Goal: Task Accomplishment & Management: Complete application form

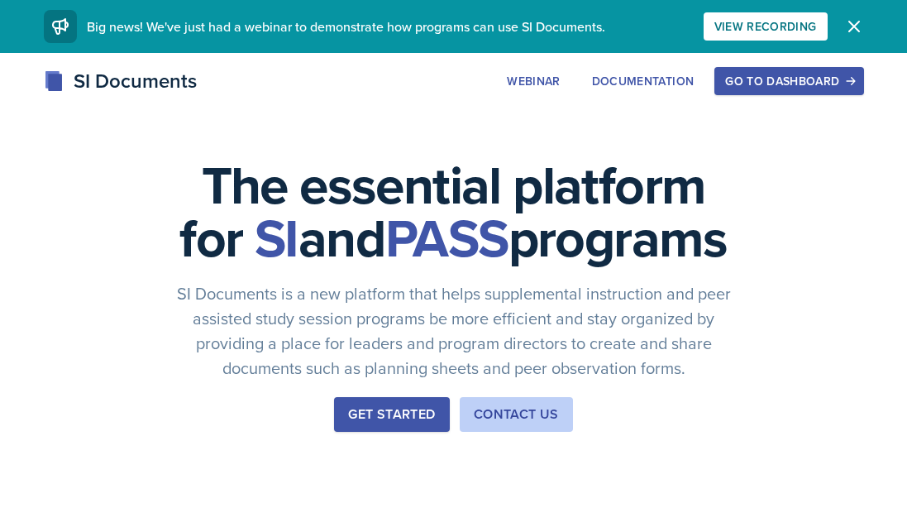
click at [809, 80] on div "Go to Dashboard" at bounding box center [788, 80] width 127 height 13
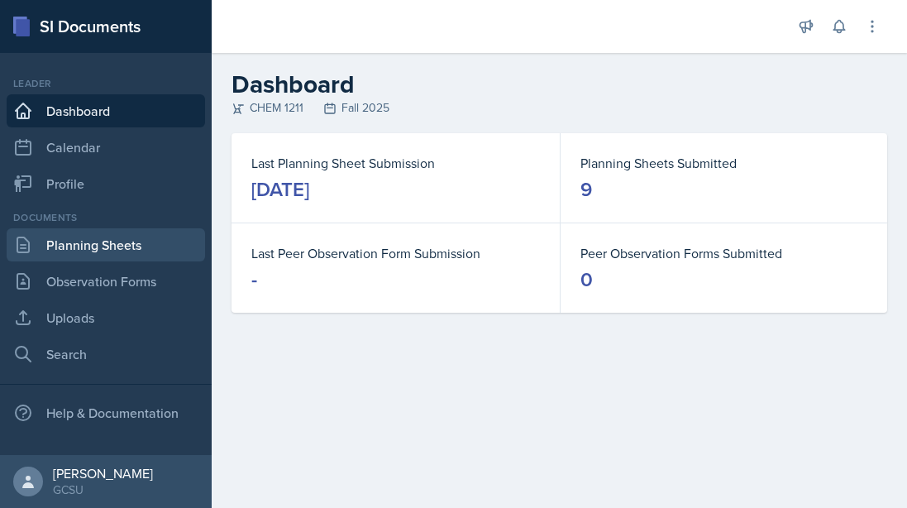
click at [99, 251] on link "Planning Sheets" at bounding box center [106, 244] width 198 height 33
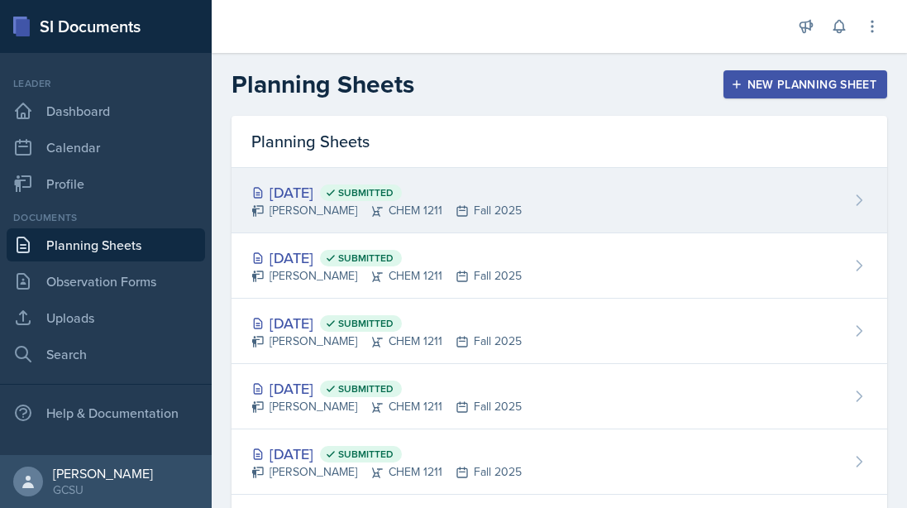
click at [319, 196] on div "[DATE] Submitted" at bounding box center [386, 192] width 270 height 22
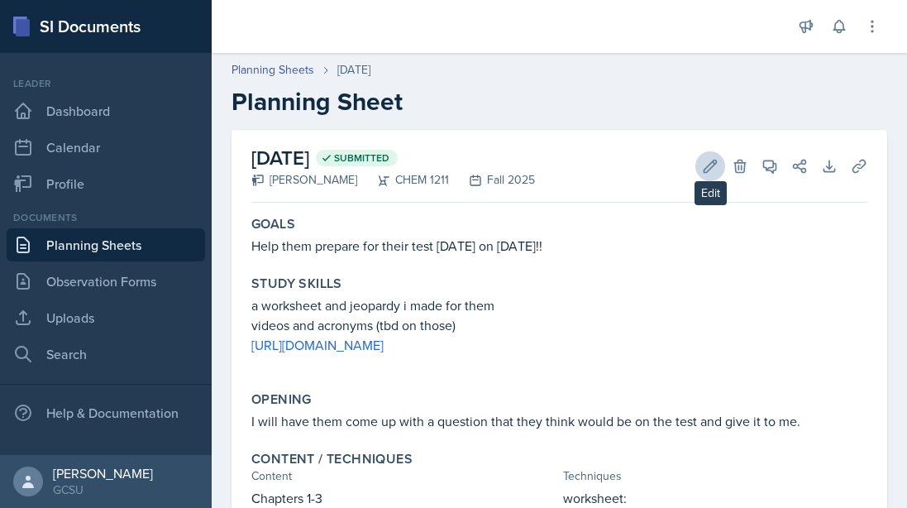
click at [714, 169] on icon at bounding box center [710, 166] width 17 height 17
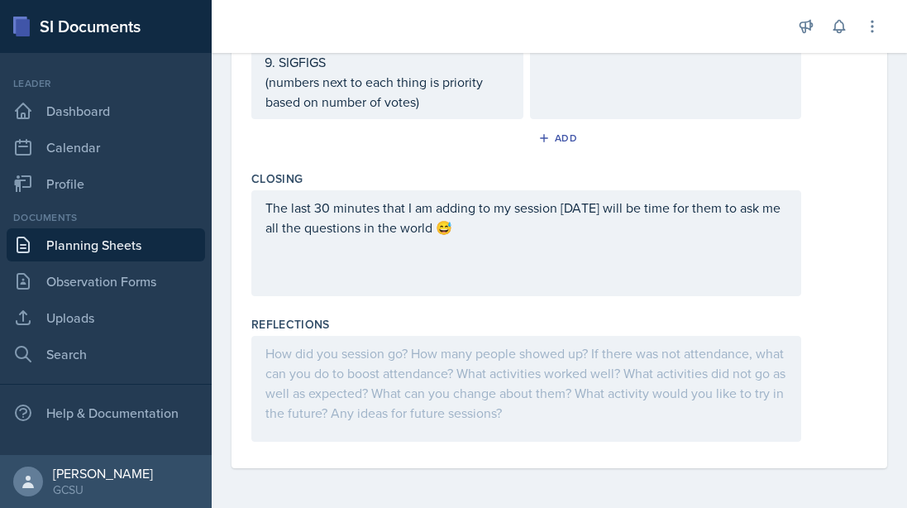
click at [334, 397] on div at bounding box center [526, 389] width 550 height 106
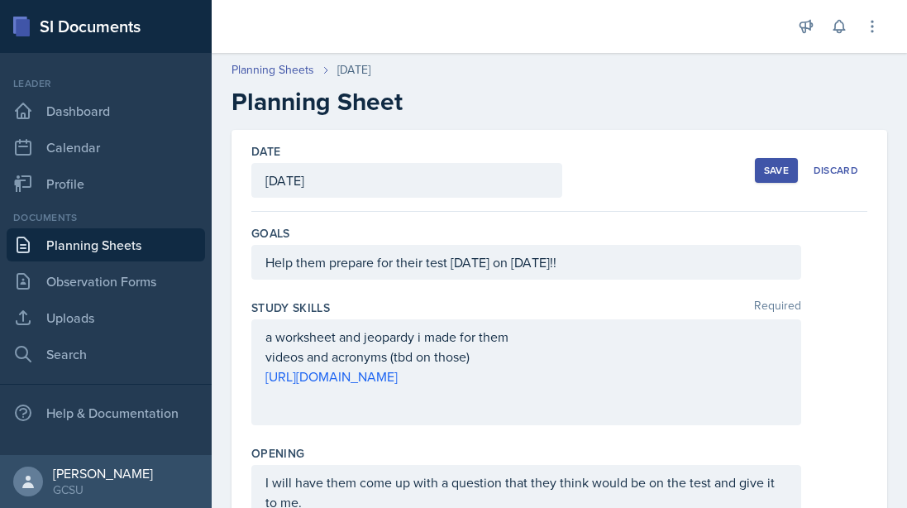
click at [774, 178] on button "Save" at bounding box center [776, 170] width 43 height 25
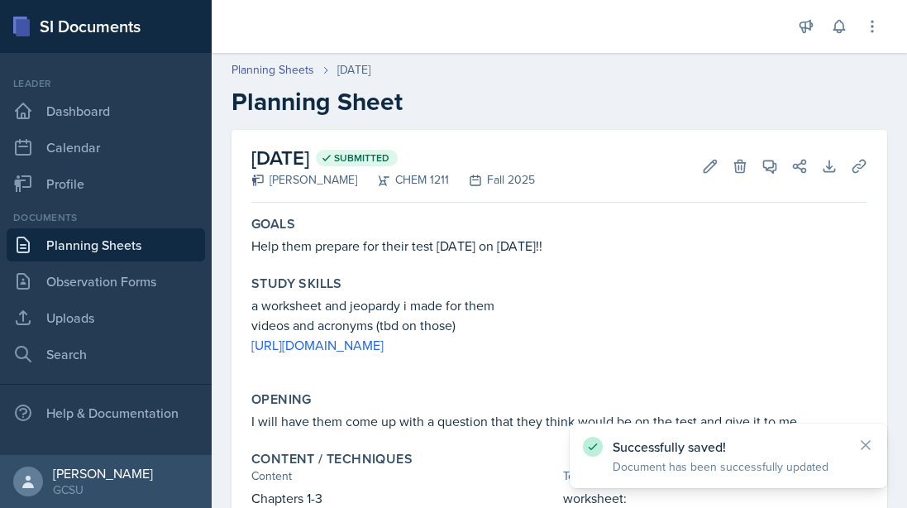
click at [76, 246] on link "Planning Sheets" at bounding box center [106, 244] width 198 height 33
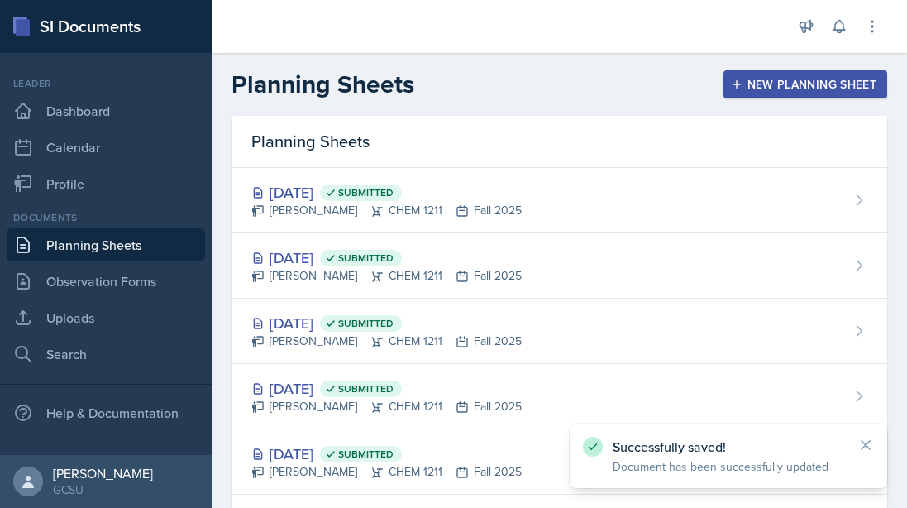
click at [786, 91] on div "New Planning Sheet" at bounding box center [805, 84] width 142 height 13
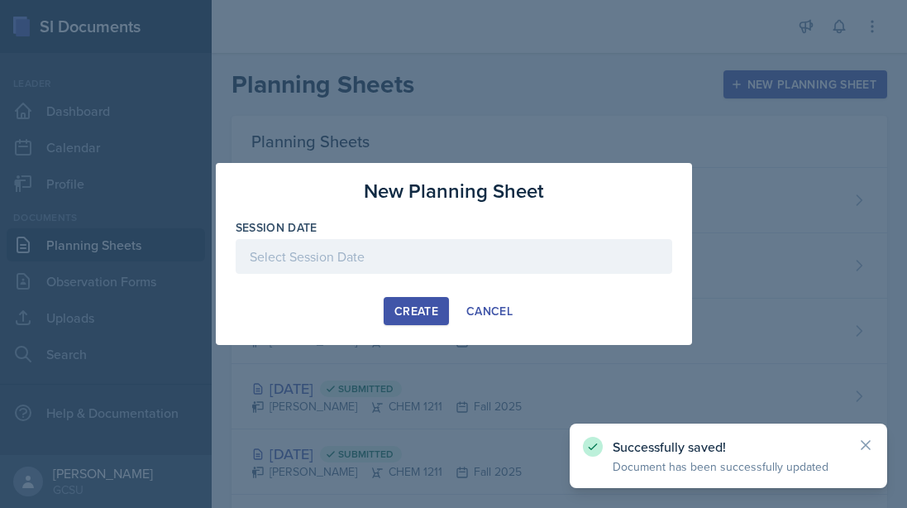
click at [413, 270] on div at bounding box center [454, 256] width 437 height 35
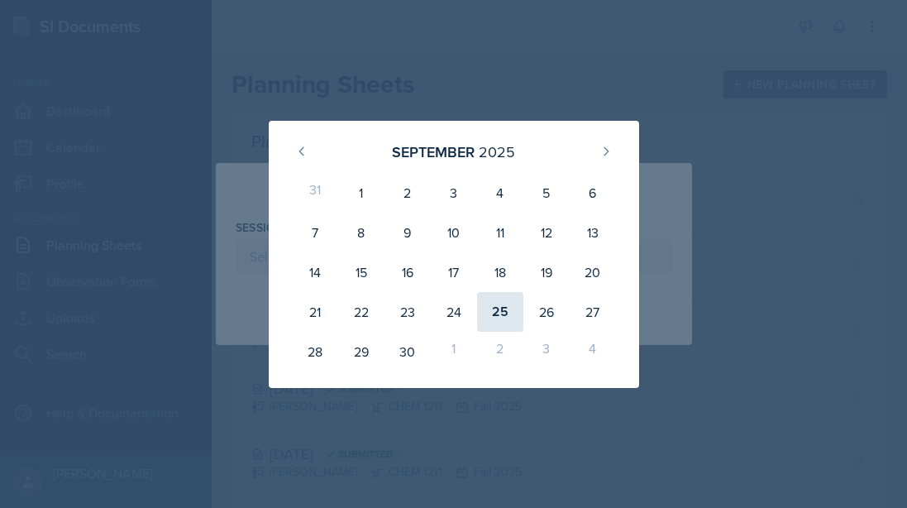
click at [503, 310] on div "25" at bounding box center [500, 312] width 46 height 40
type input "[DATE]"
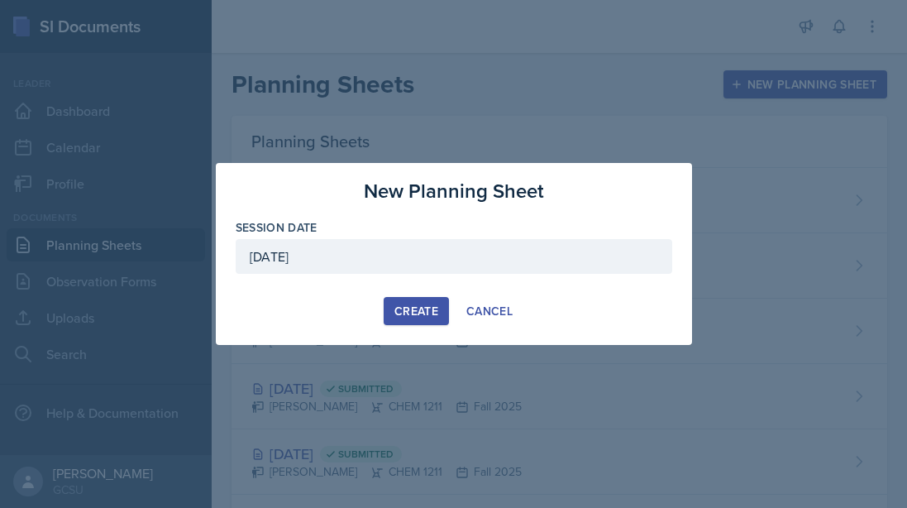
click at [403, 314] on div "Create" at bounding box center [416, 310] width 44 height 13
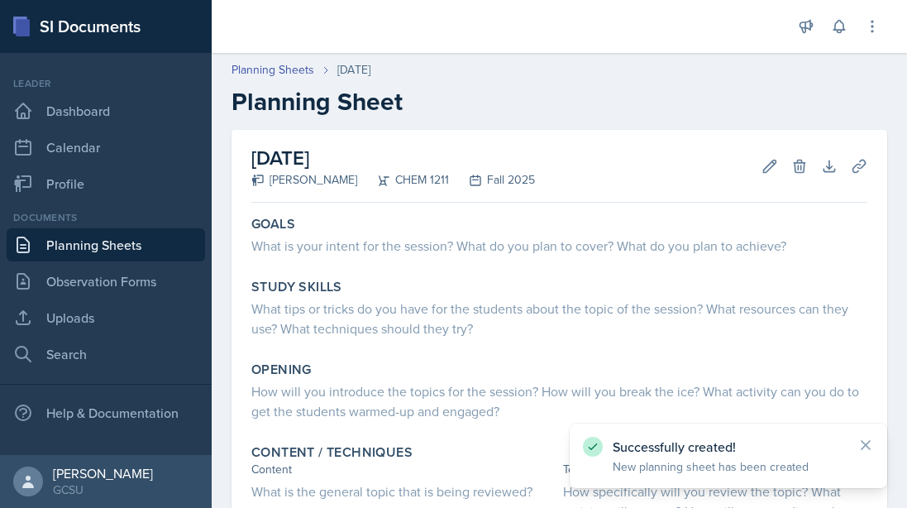
click at [83, 244] on link "Planning Sheets" at bounding box center [106, 244] width 198 height 33
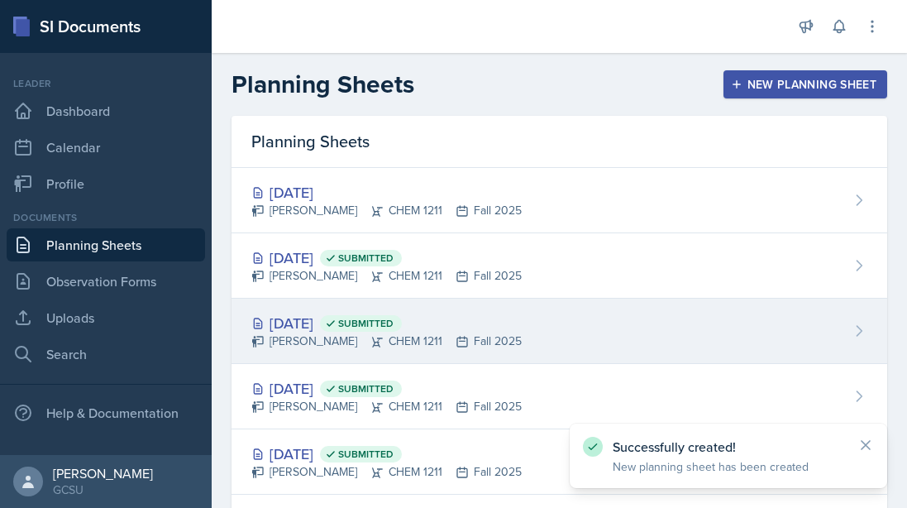
click at [327, 318] on div "[DATE] Submitted" at bounding box center [386, 323] width 270 height 22
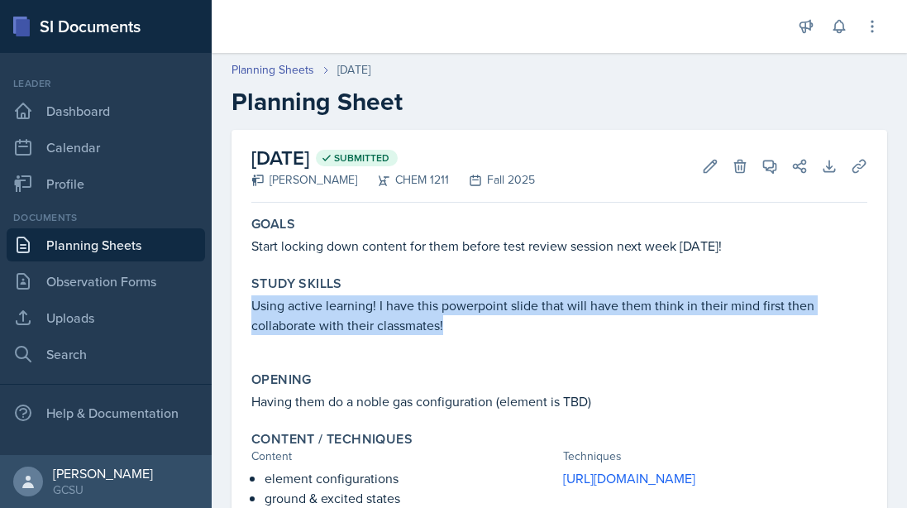
drag, startPoint x: 250, startPoint y: 301, endPoint x: 452, endPoint y: 328, distance: 204.4
click at [452, 328] on div "Study Skills Using active learning! I have this powerpoint slide that will have…" at bounding box center [559, 313] width 629 height 89
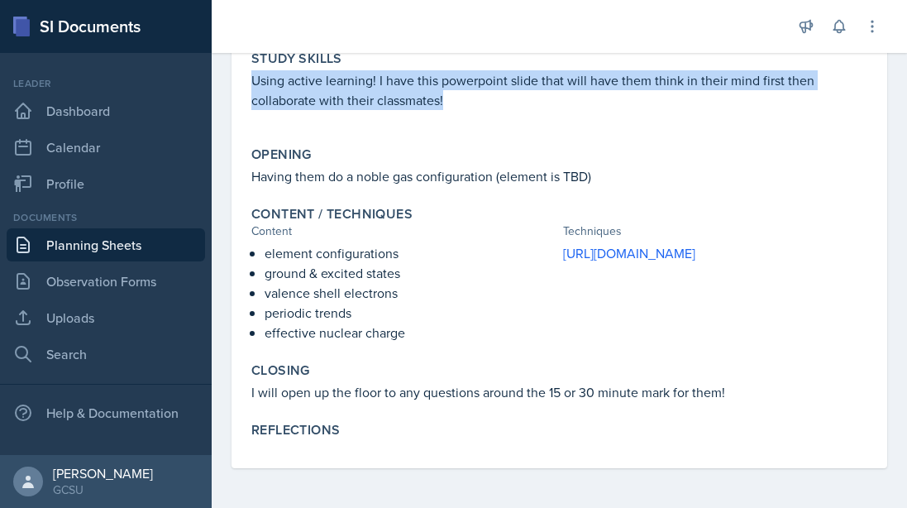
scroll to position [225, 0]
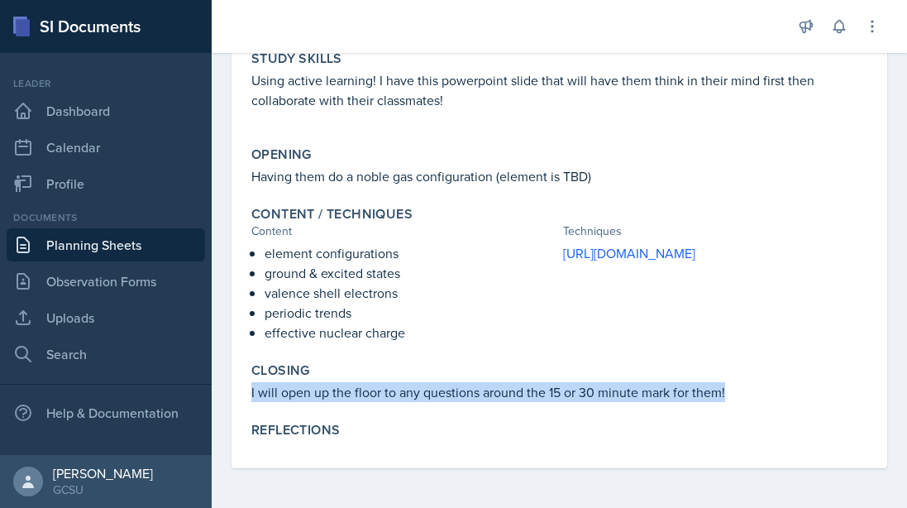
drag, startPoint x: 247, startPoint y: 393, endPoint x: 750, endPoint y: 388, distance: 502.7
click at [750, 388] on div "Closing I will open up the floor to any questions around the 15 or 30 minute ma…" at bounding box center [559, 382] width 629 height 53
click at [74, 244] on link "Planning Sheets" at bounding box center [106, 244] width 198 height 33
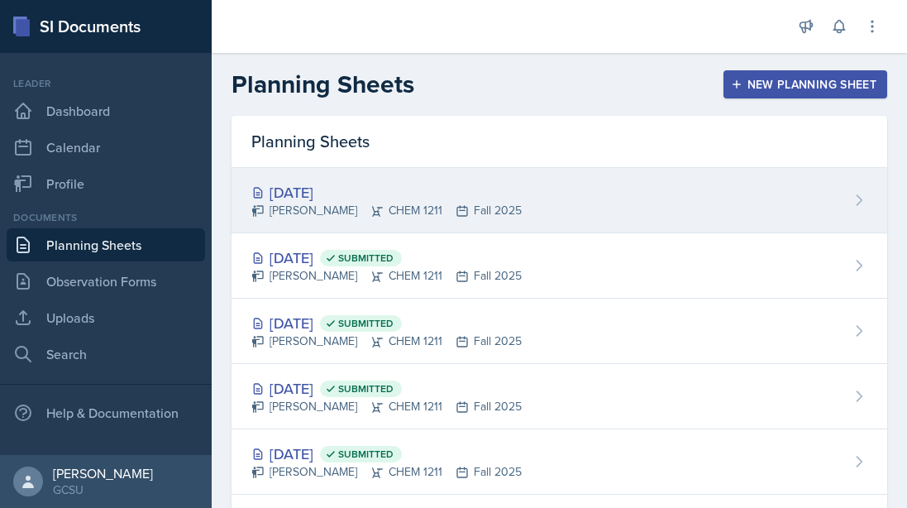
click at [344, 191] on div "[DATE]" at bounding box center [386, 192] width 270 height 22
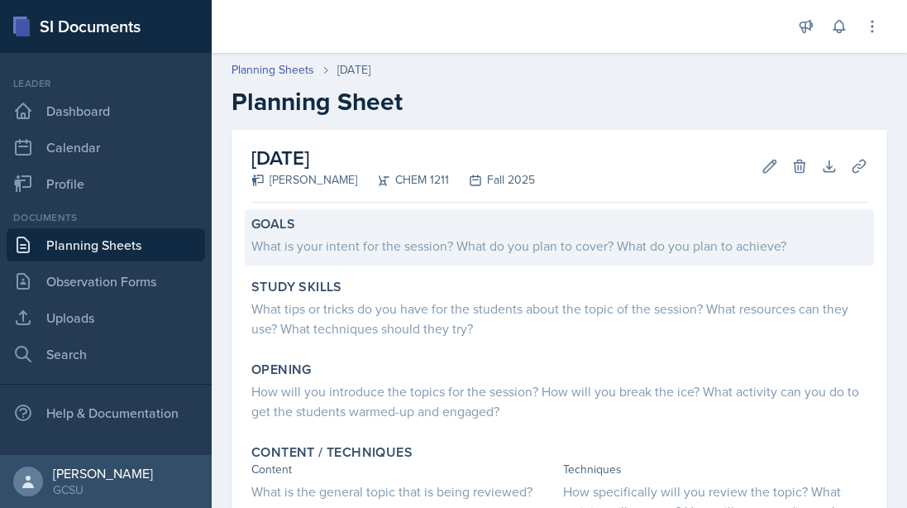
click at [298, 248] on div "What is your intent for the session? What do you plan to cover? What do you pla…" at bounding box center [559, 246] width 616 height 20
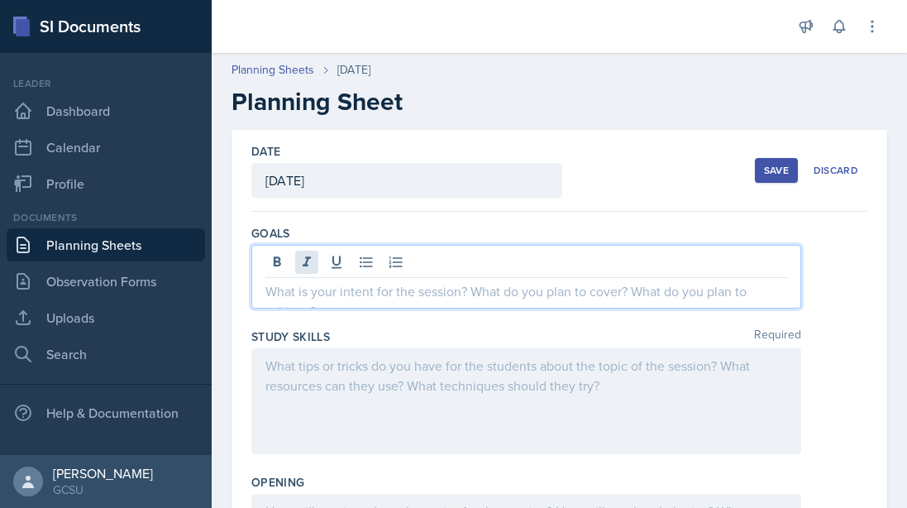
click at [302, 256] on div at bounding box center [526, 277] width 550 height 64
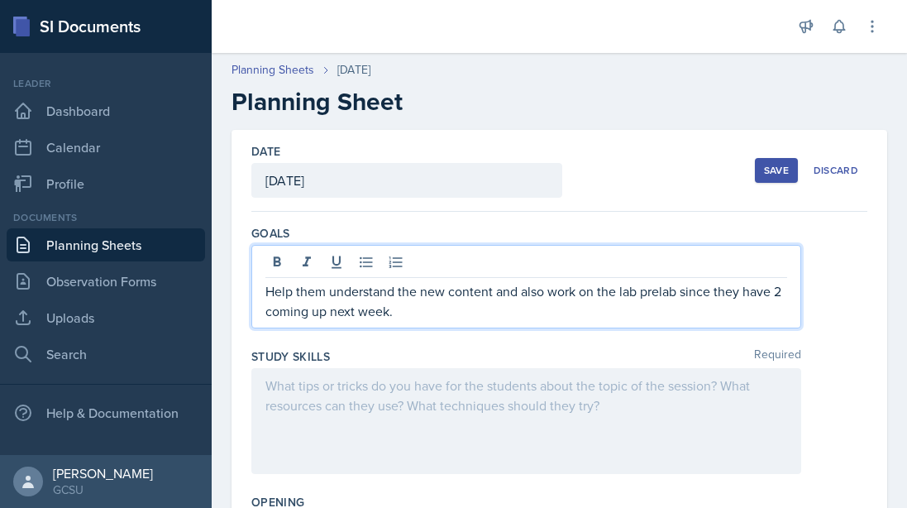
click at [451, 419] on div at bounding box center [526, 421] width 550 height 106
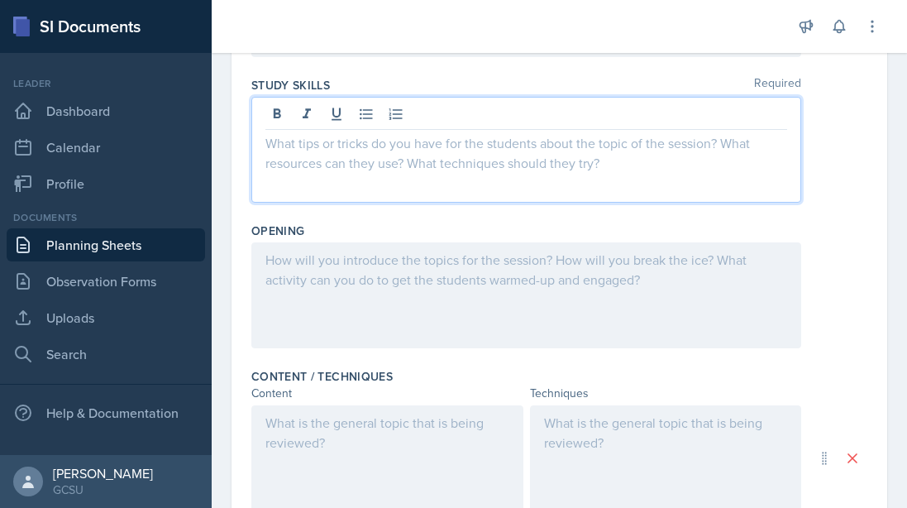
scroll to position [256, 0]
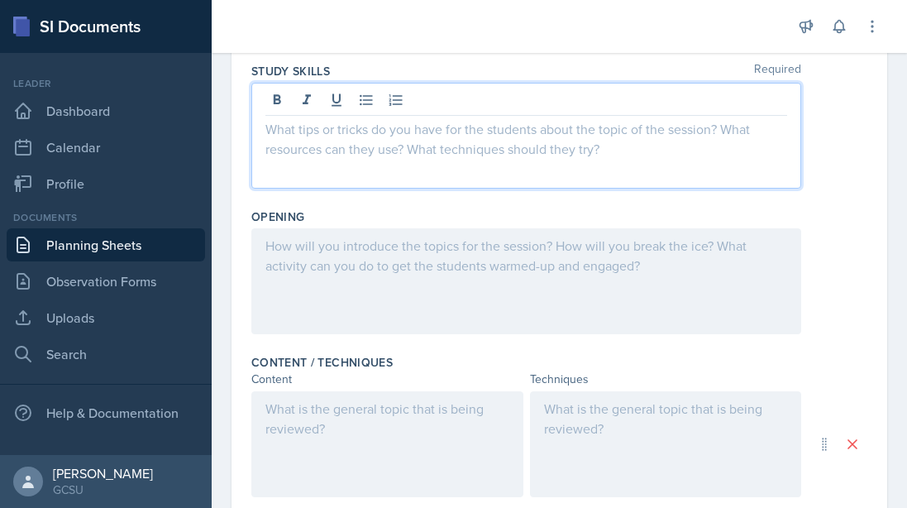
click at [317, 408] on div at bounding box center [387, 444] width 272 height 106
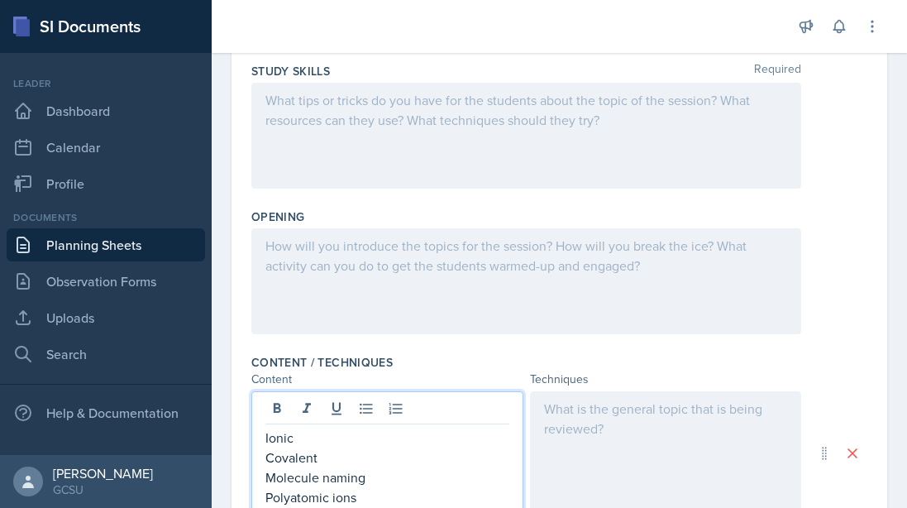
click at [384, 476] on p "Molecule naming" at bounding box center [387, 477] width 244 height 20
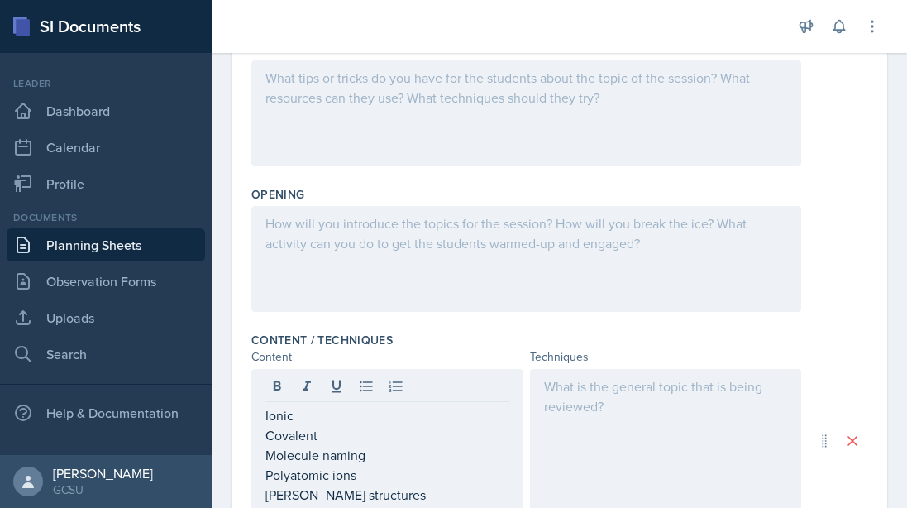
click at [401, 237] on div at bounding box center [526, 259] width 550 height 106
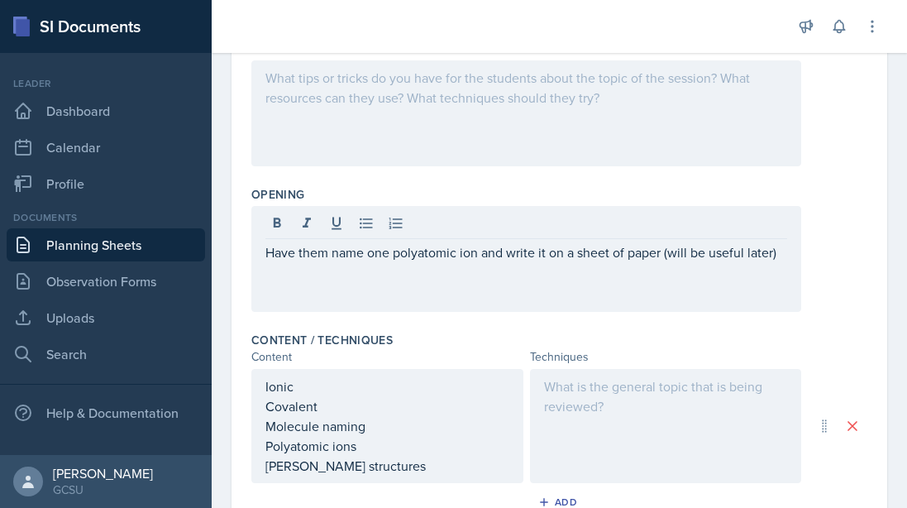
click at [380, 112] on div at bounding box center [526, 113] width 550 height 106
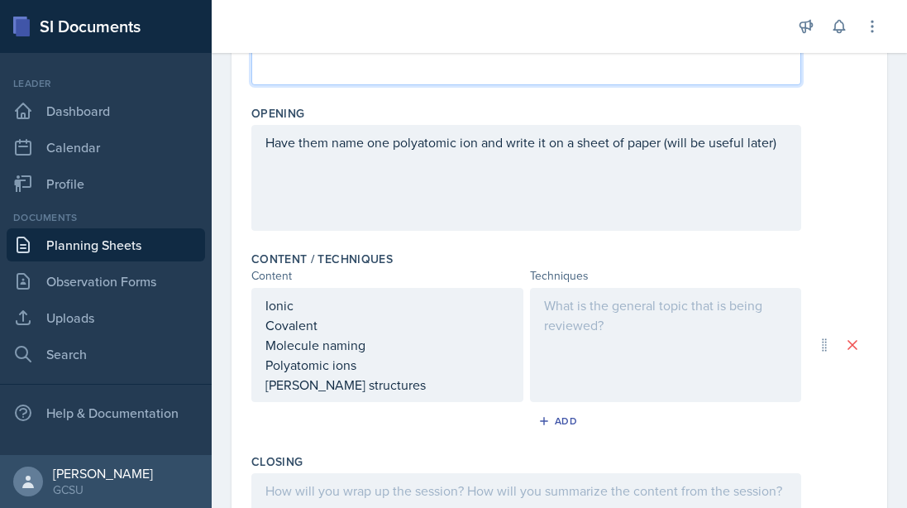
scroll to position [381, 0]
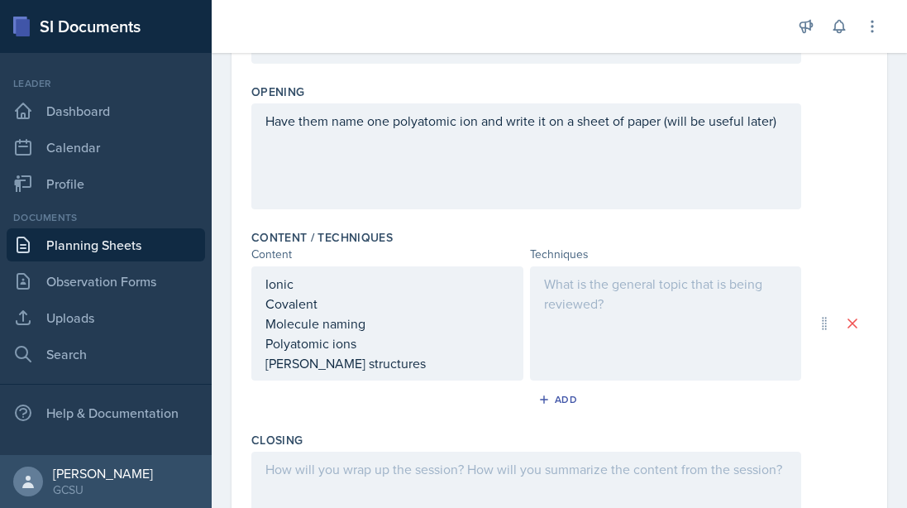
click at [346, 454] on div at bounding box center [526, 504] width 550 height 106
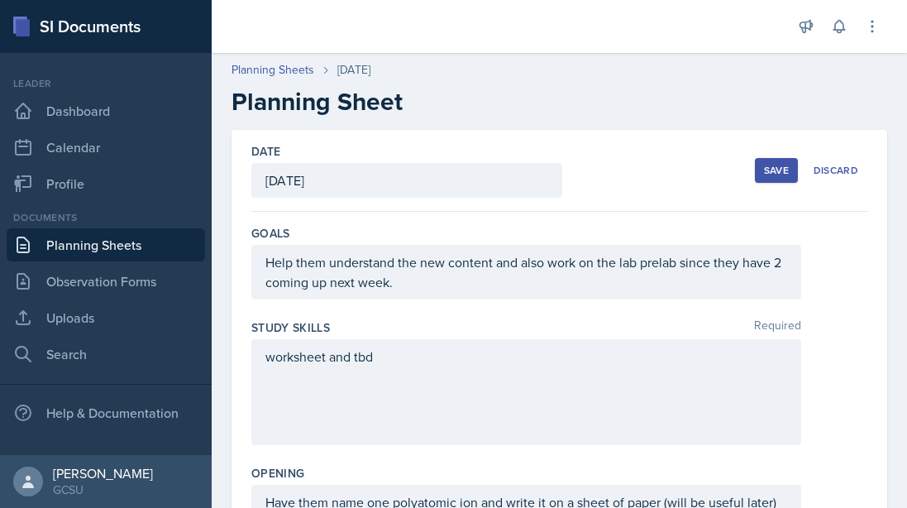
scroll to position [0, 0]
click at [785, 169] on div "Save" at bounding box center [776, 170] width 25 height 13
